Goal: Information Seeking & Learning: Learn about a topic

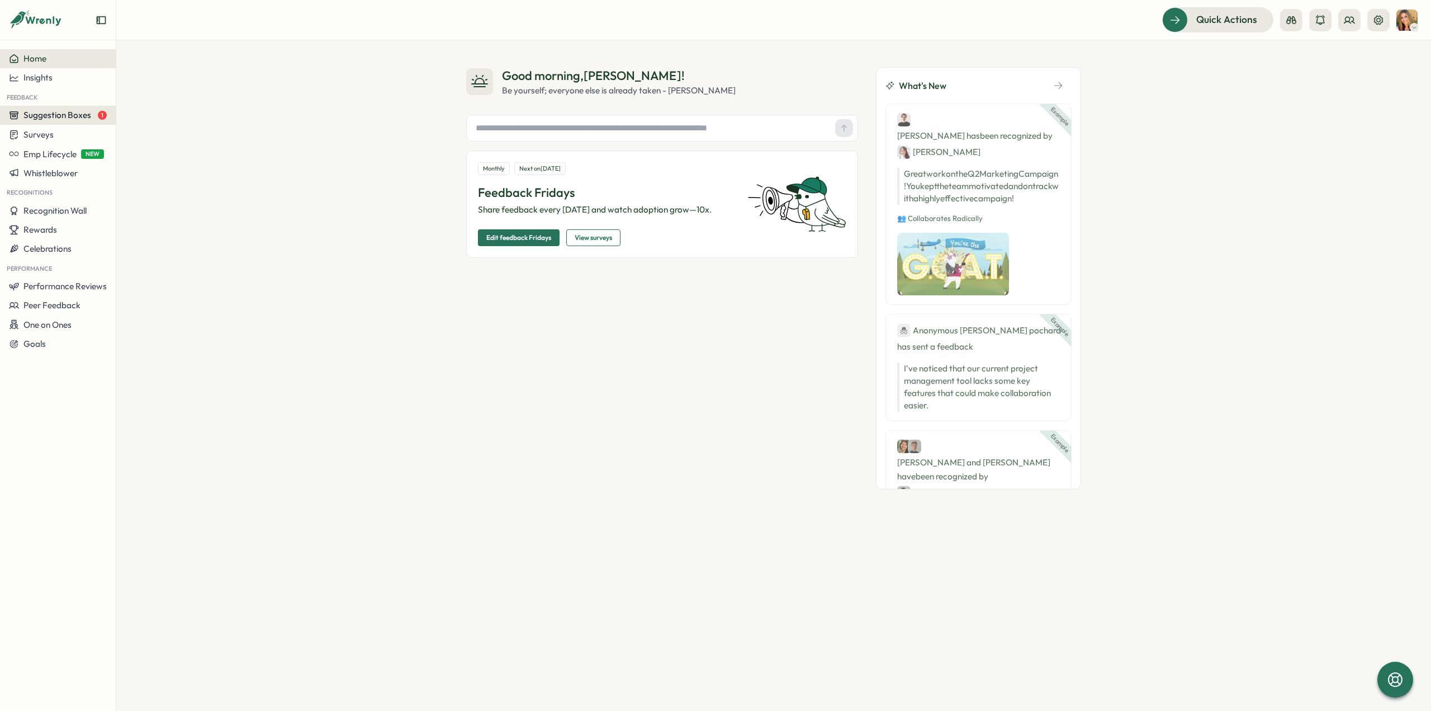
click at [82, 119] on span "Suggestion Boxes" at bounding box center [57, 115] width 68 height 11
click at [165, 110] on div "Leadership suggestion box 1" at bounding box center [175, 105] width 112 height 12
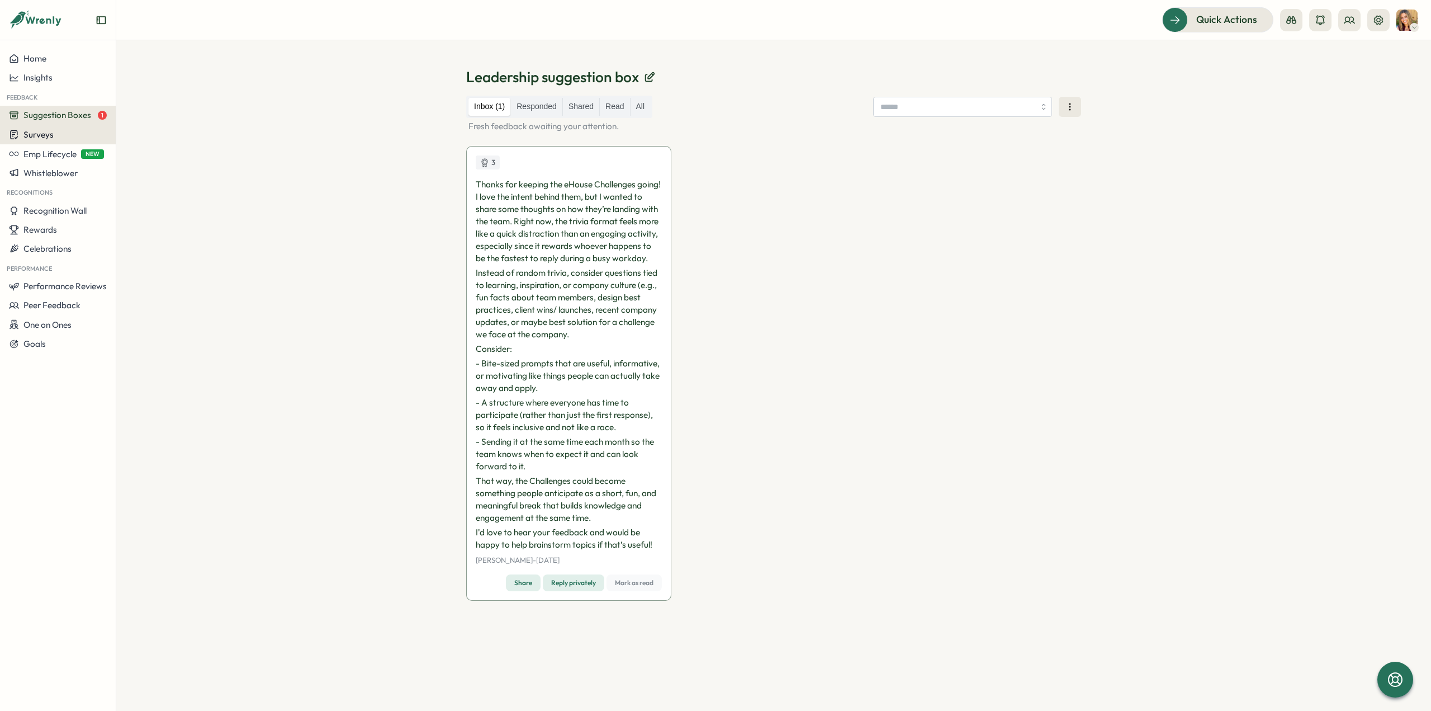
click at [45, 138] on span "Surveys" at bounding box center [38, 134] width 30 height 11
click at [172, 137] on div "Onboarding Surveys" at bounding box center [160, 135] width 83 height 12
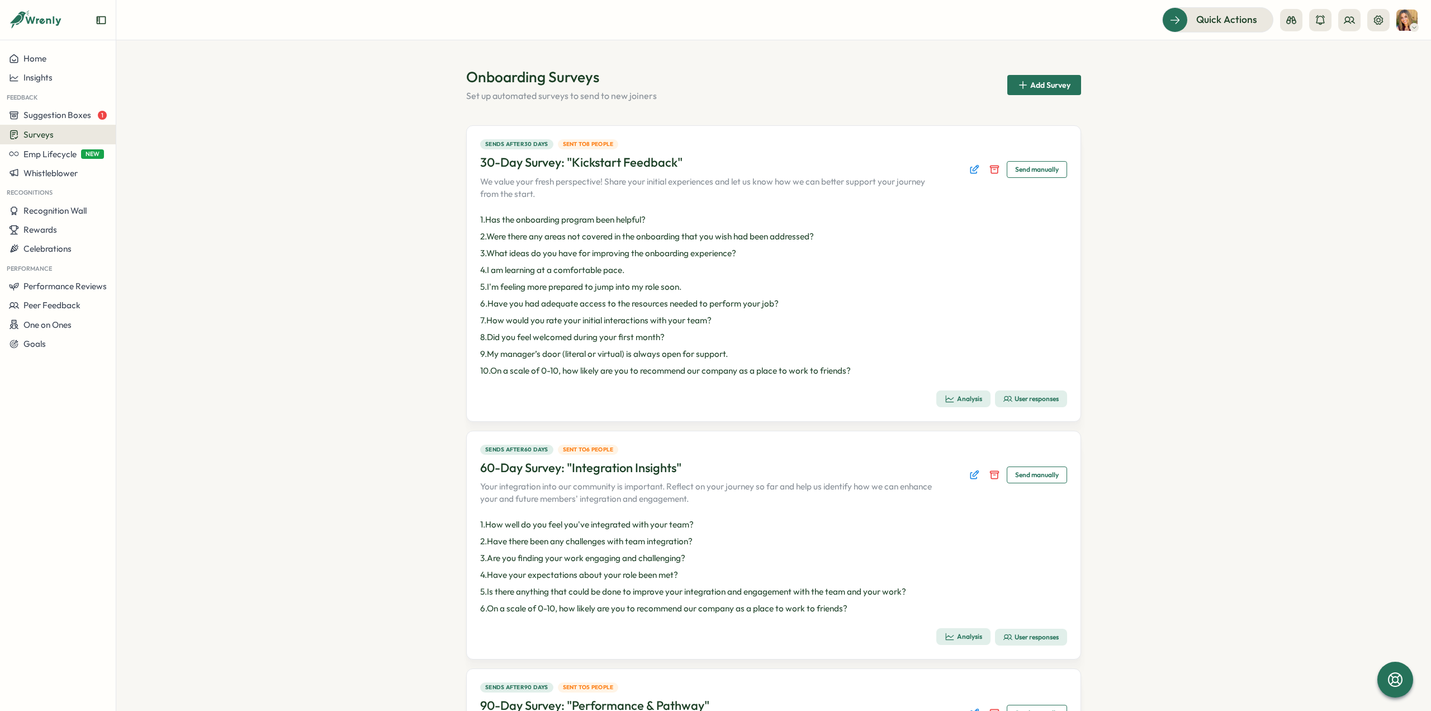
click at [960, 401] on div "Analysis" at bounding box center [963, 399] width 37 height 10
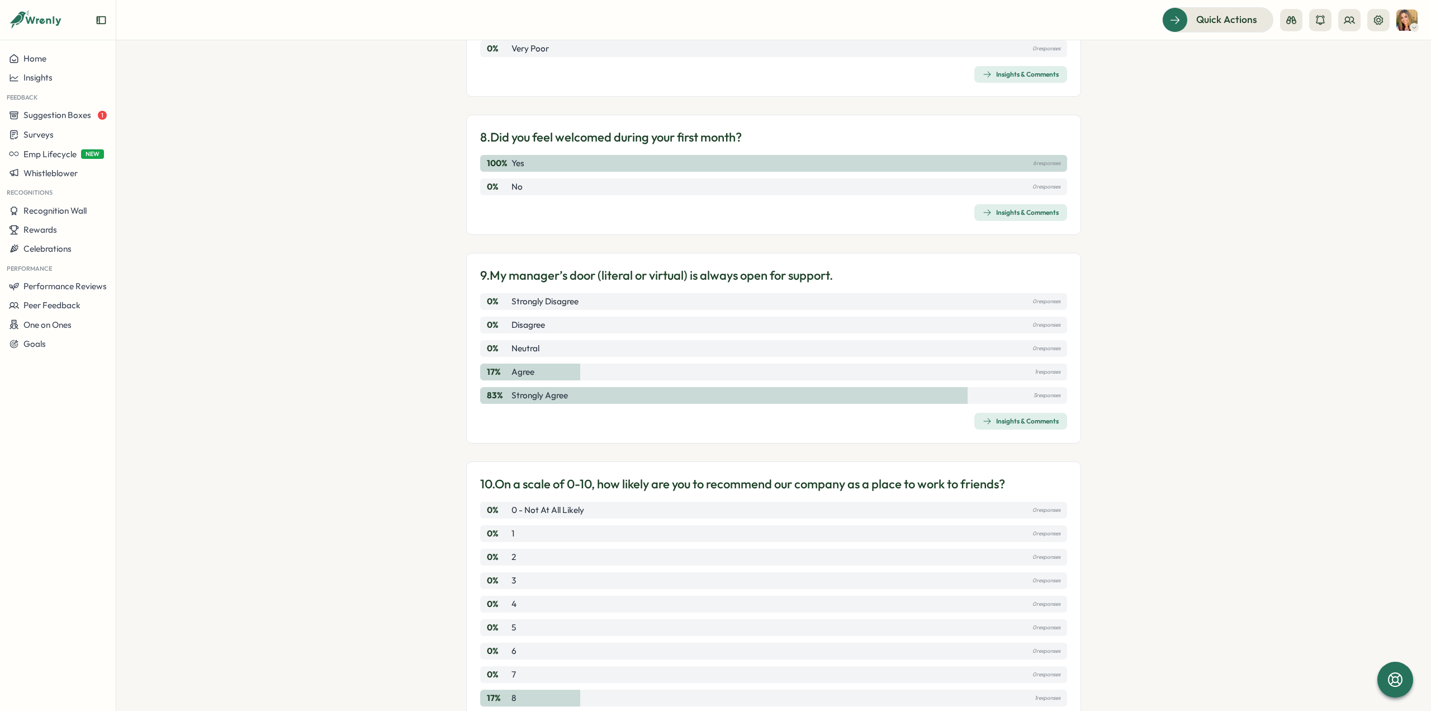
scroll to position [1263, 0]
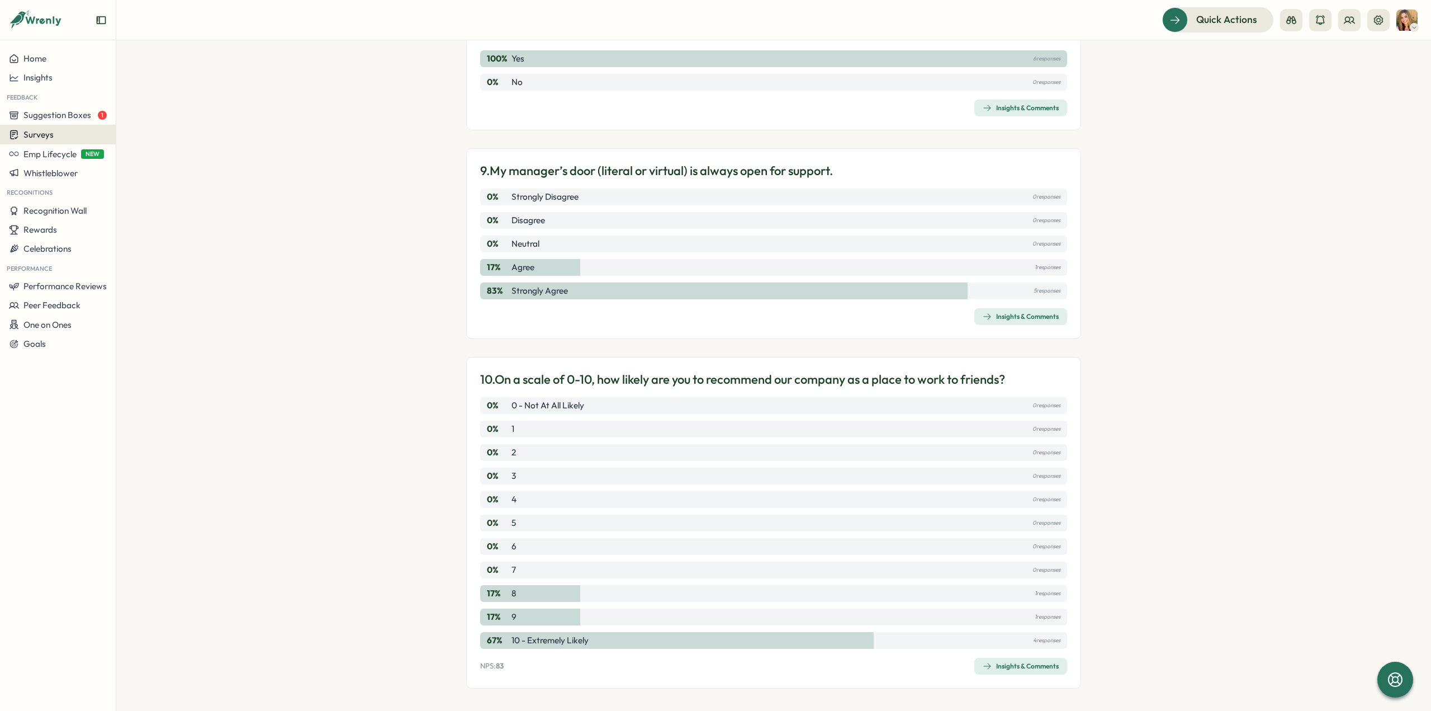
click at [77, 134] on div "Surveys" at bounding box center [58, 134] width 98 height 11
click at [142, 132] on div "Onboarding Surveys" at bounding box center [160, 135] width 83 height 12
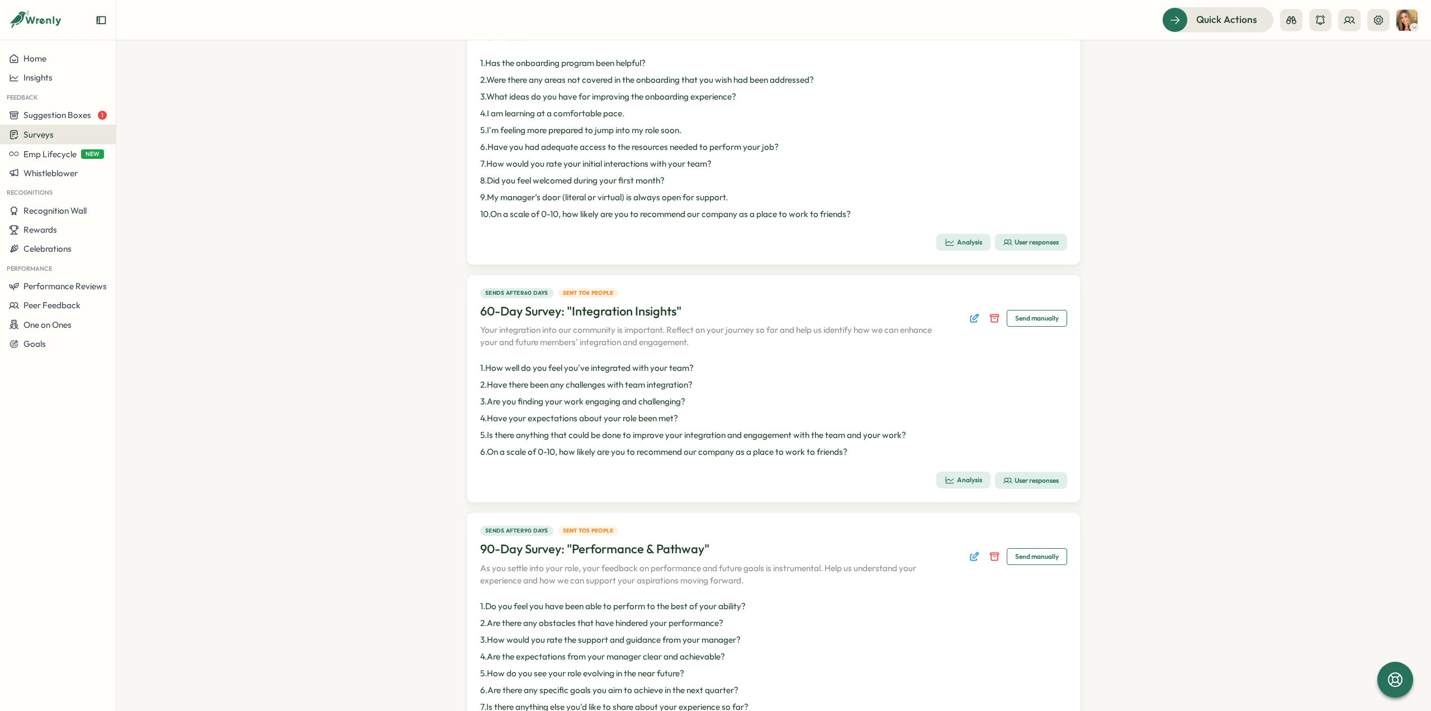
scroll to position [168, 0]
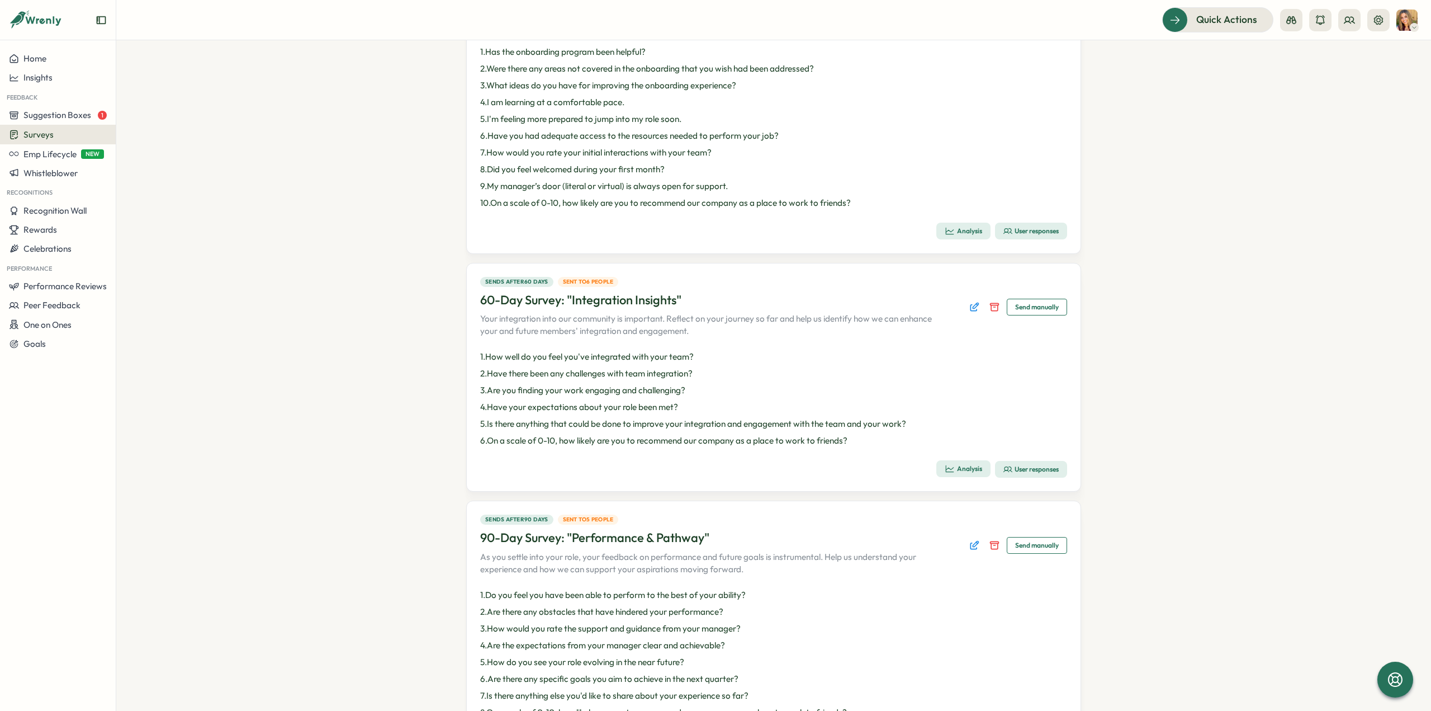
click at [960, 469] on div "Analysis" at bounding box center [963, 468] width 37 height 10
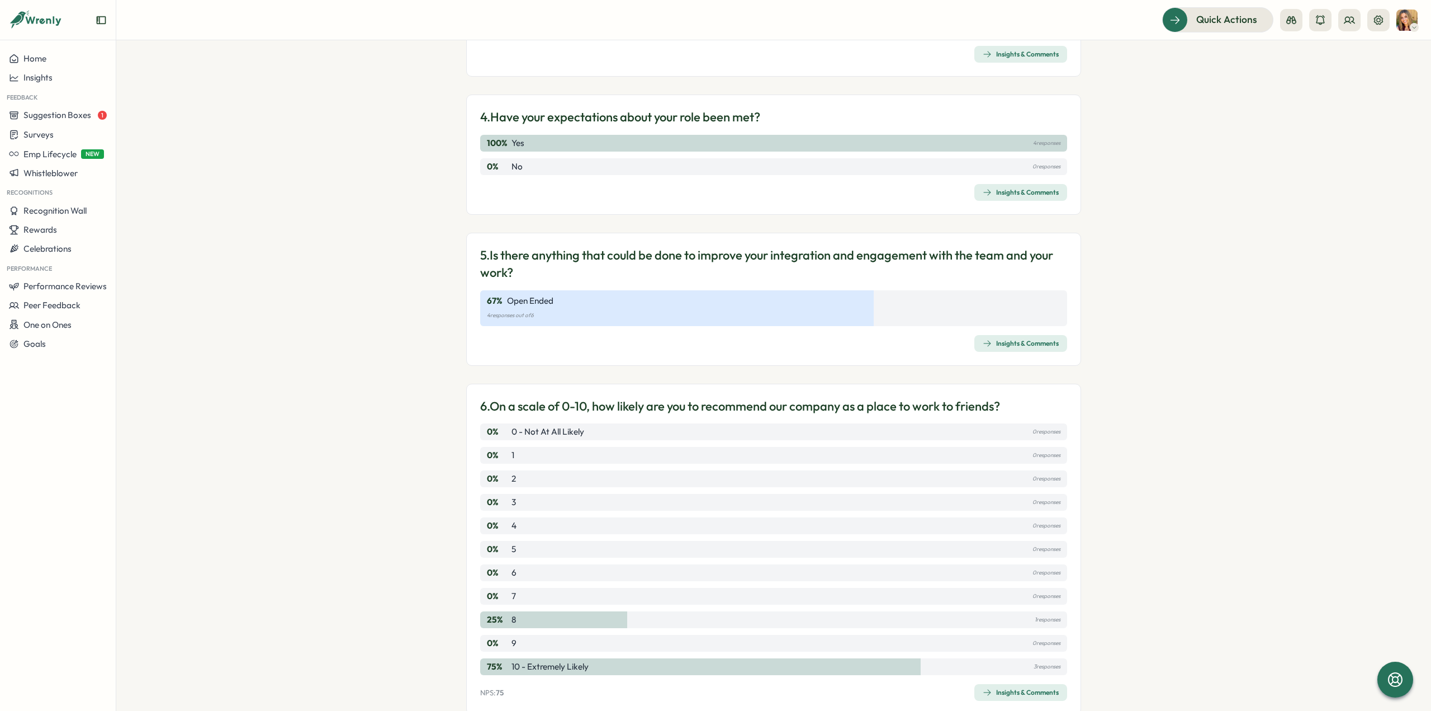
scroll to position [590, 0]
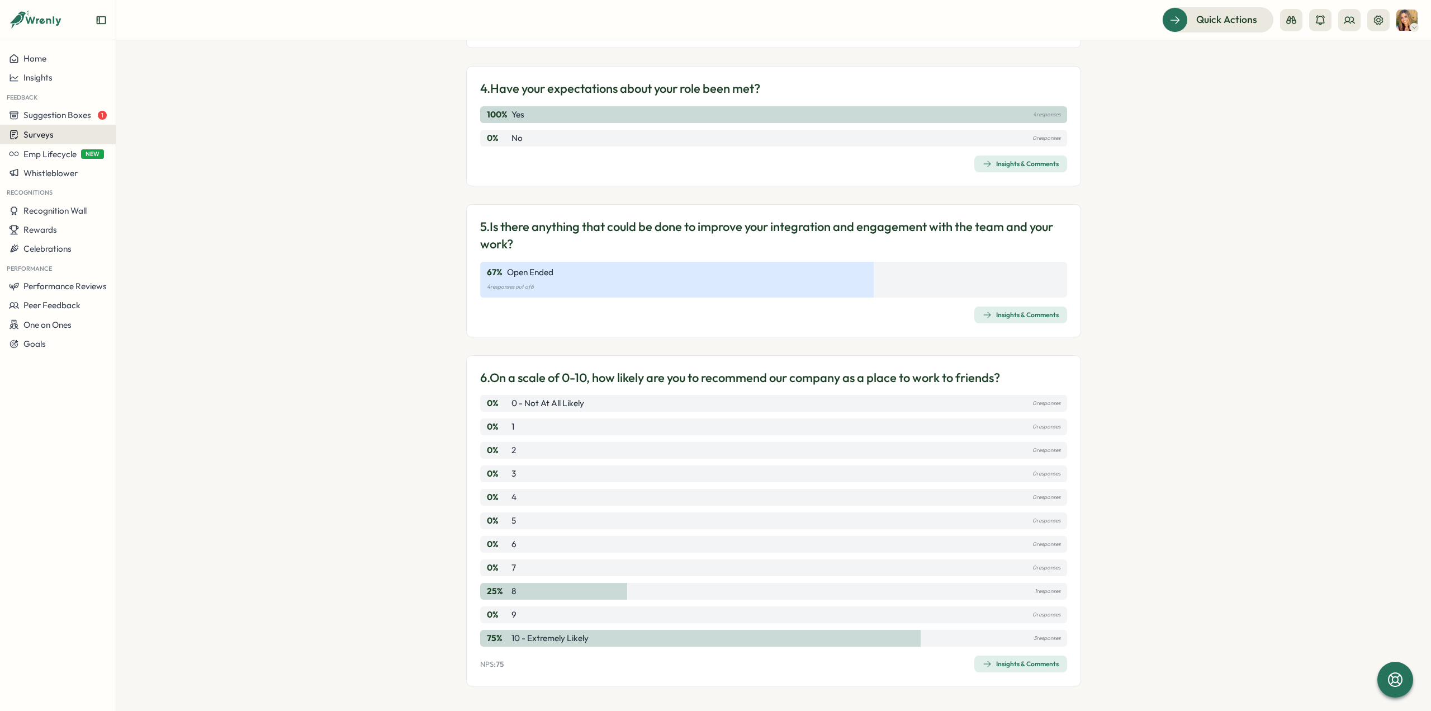
click at [73, 136] on div "Surveys" at bounding box center [58, 134] width 98 height 11
click at [184, 136] on div "Onboarding Surveys" at bounding box center [160, 135] width 83 height 12
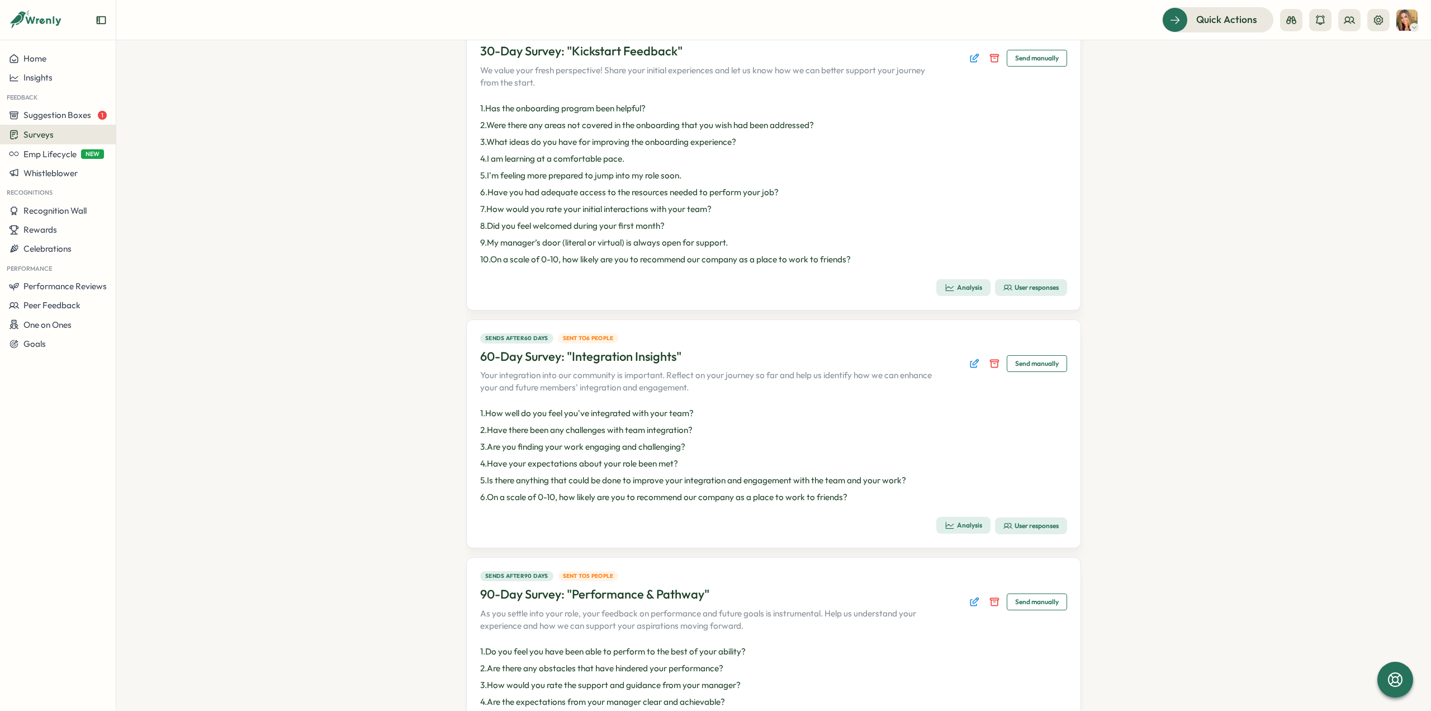
scroll to position [333, 0]
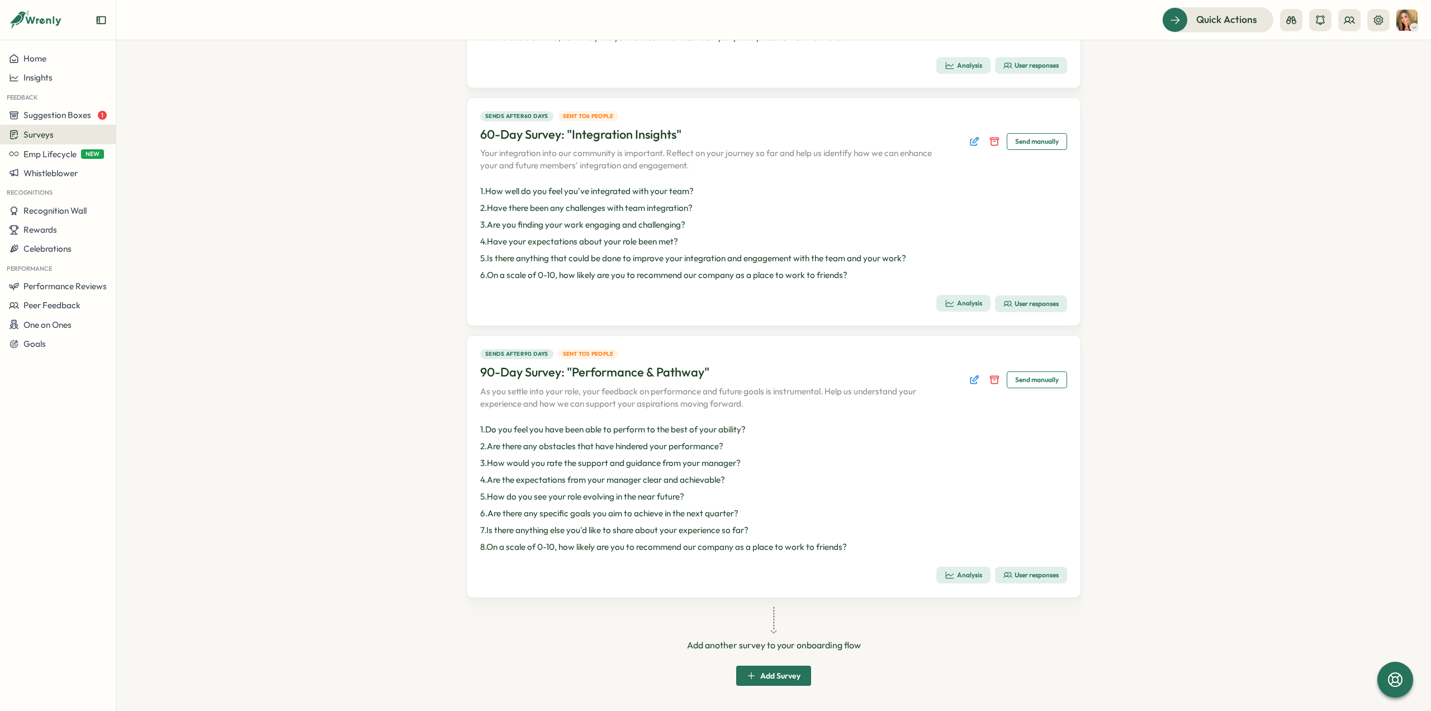
click at [949, 576] on icon "button" at bounding box center [950, 575] width 10 height 10
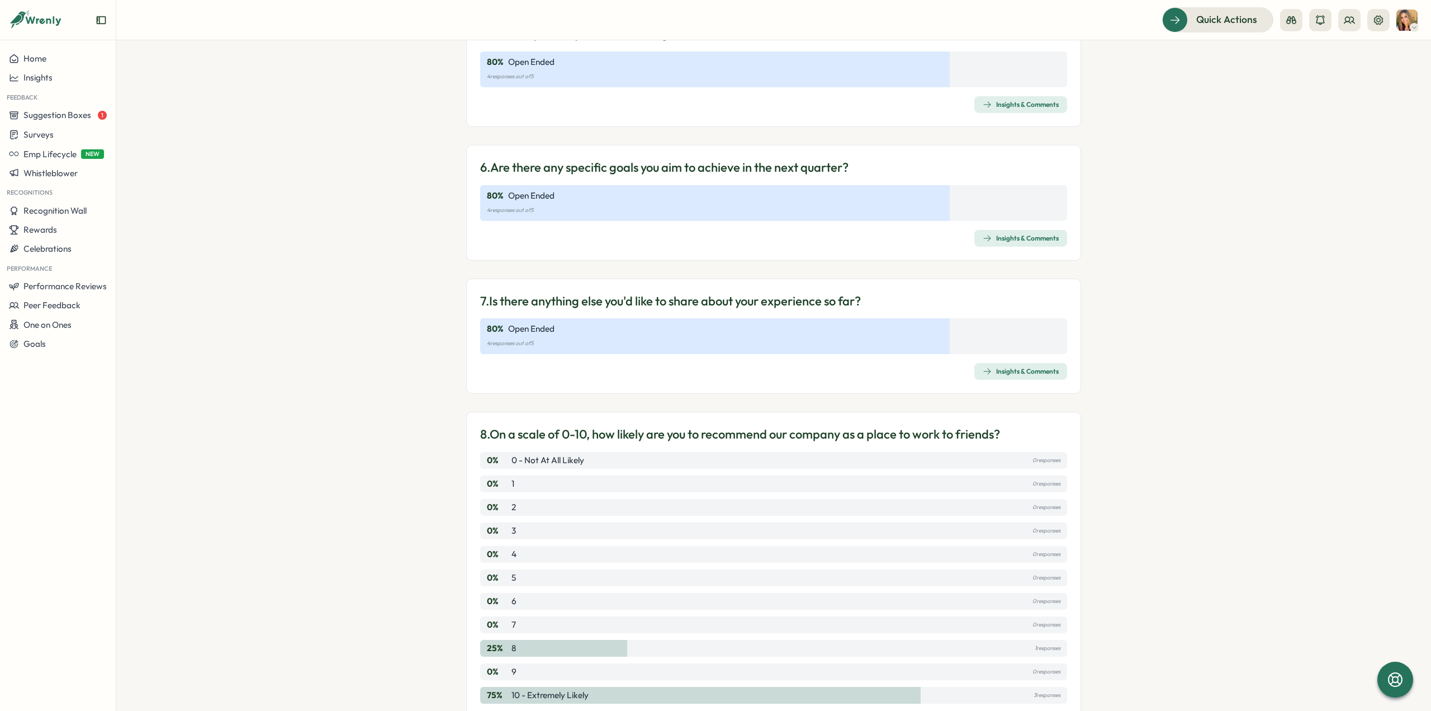
scroll to position [839, 0]
